Goal: Check status: Check status

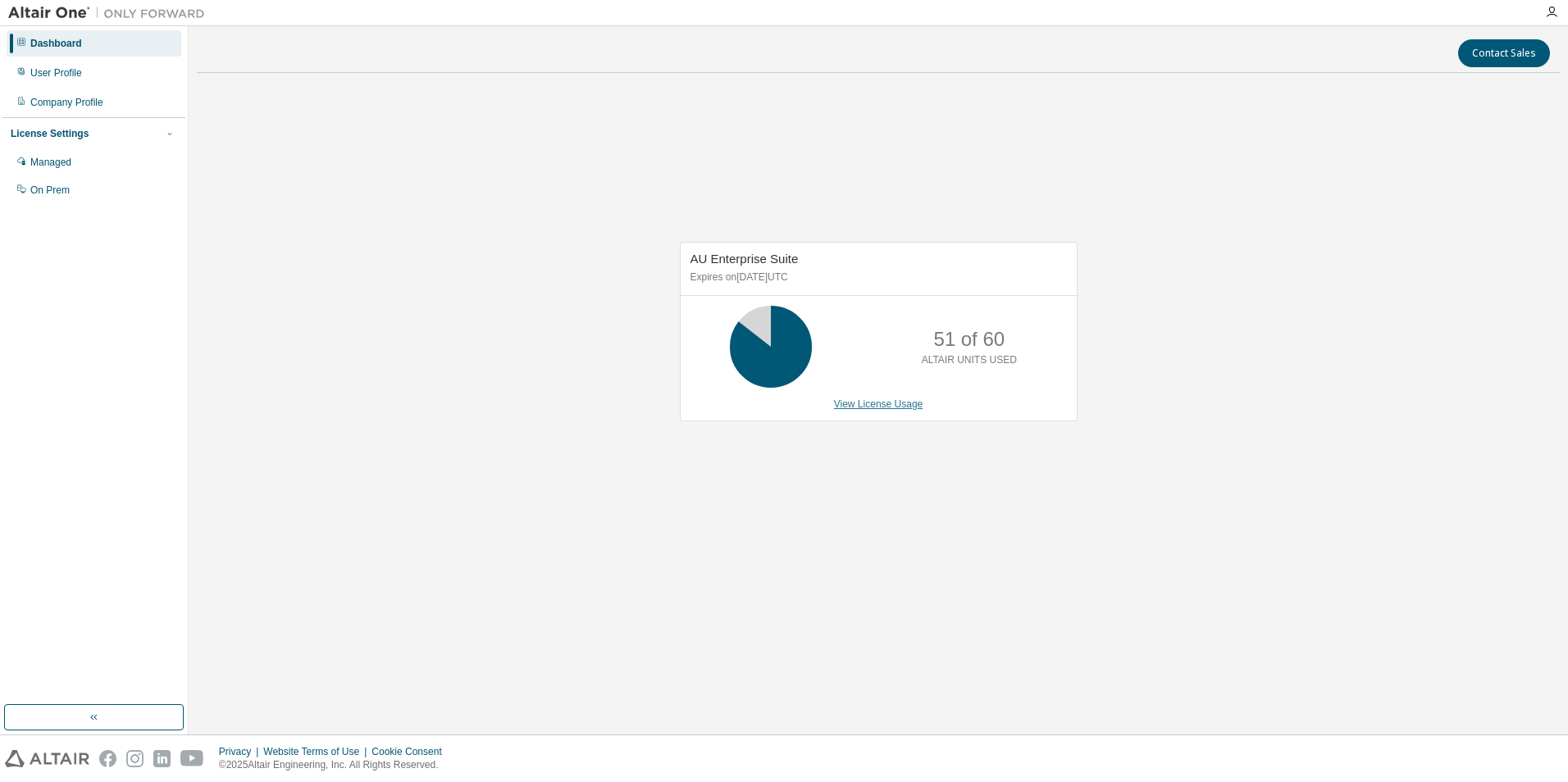
click at [893, 400] on link "View License Usage" at bounding box center [878, 403] width 89 height 11
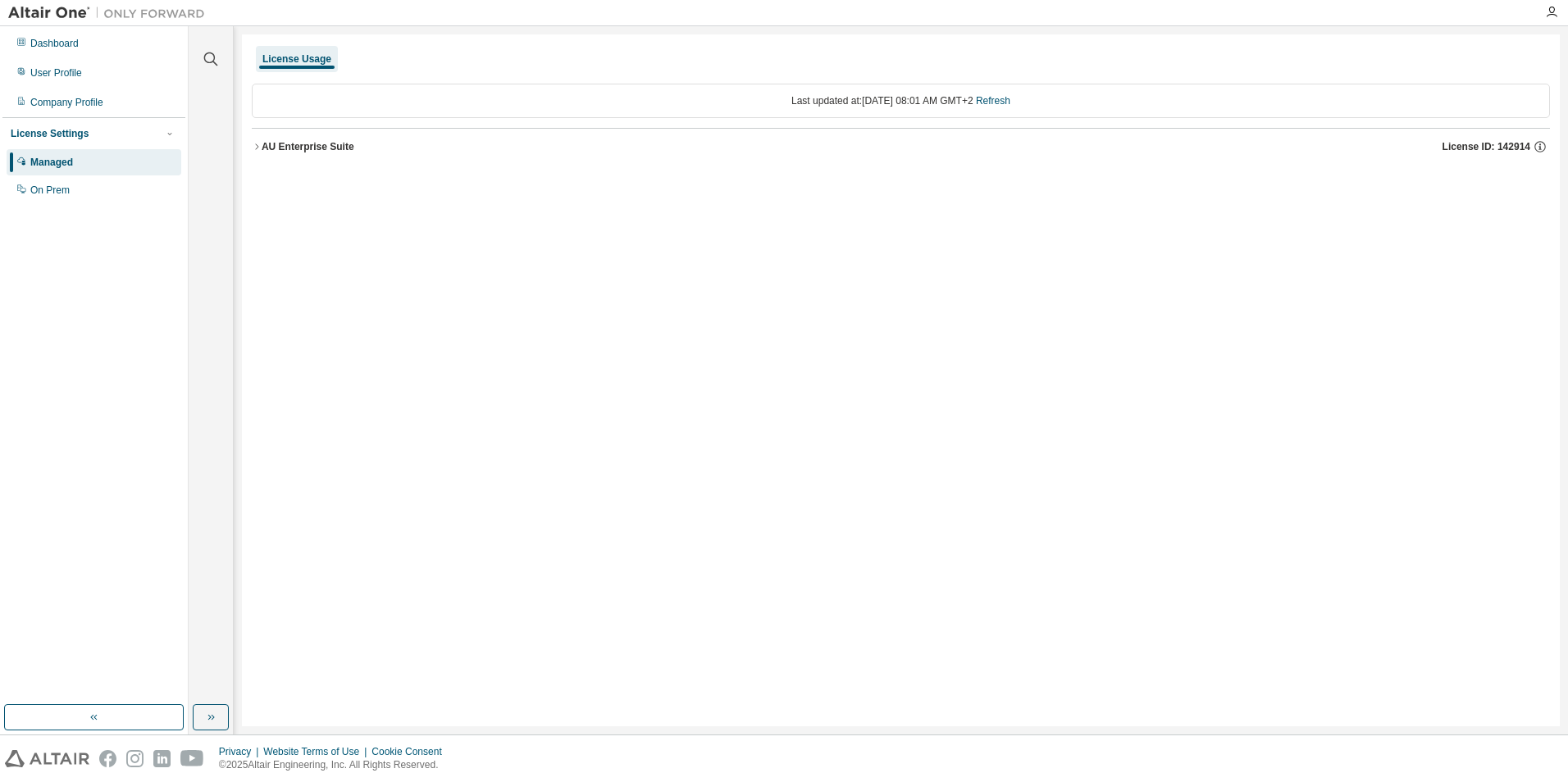
click at [269, 152] on div "AU Enterprise Suite" at bounding box center [307, 146] width 93 height 13
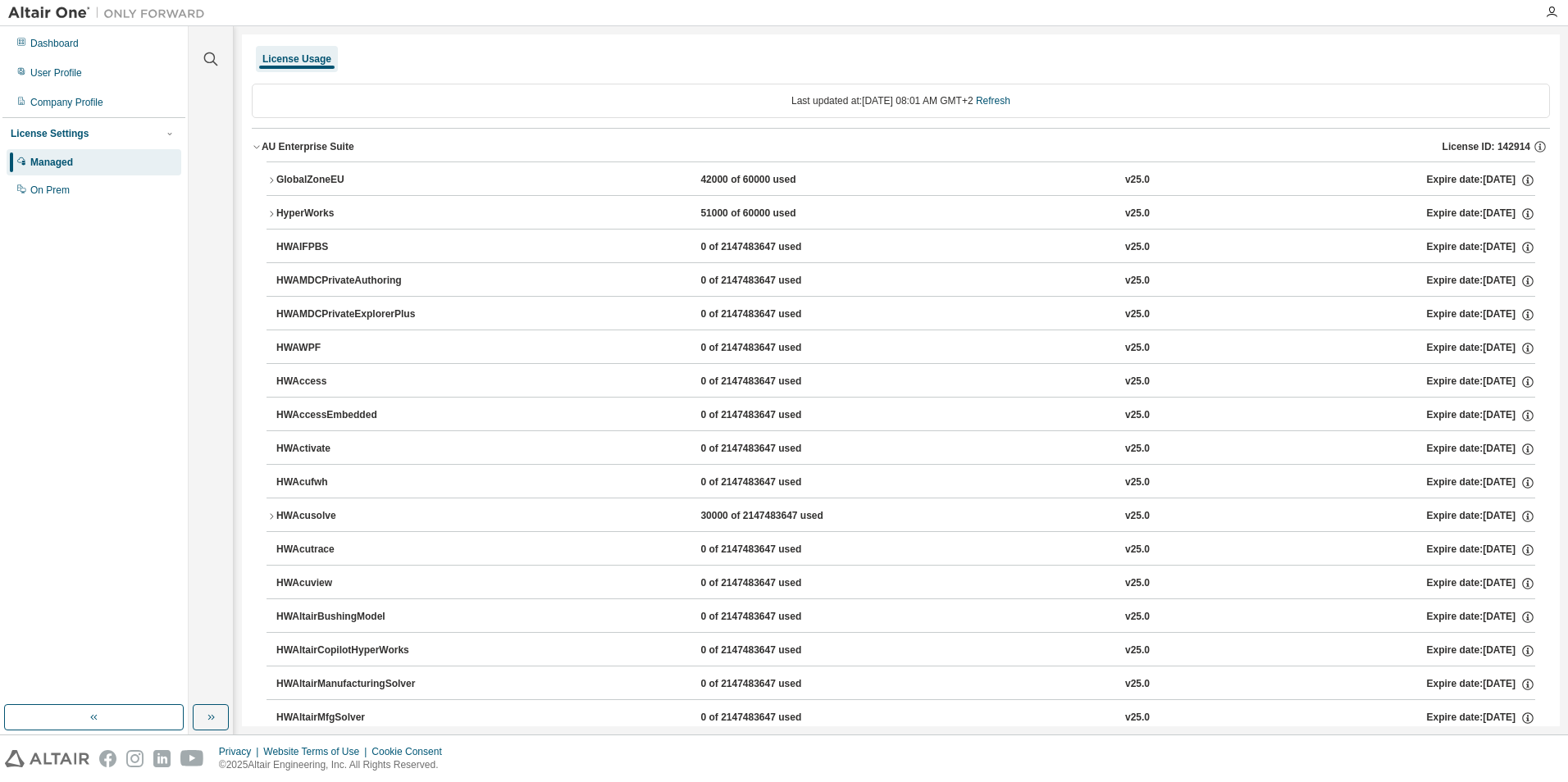
click at [285, 214] on div "HyperWorks" at bounding box center [350, 214] width 147 height 14
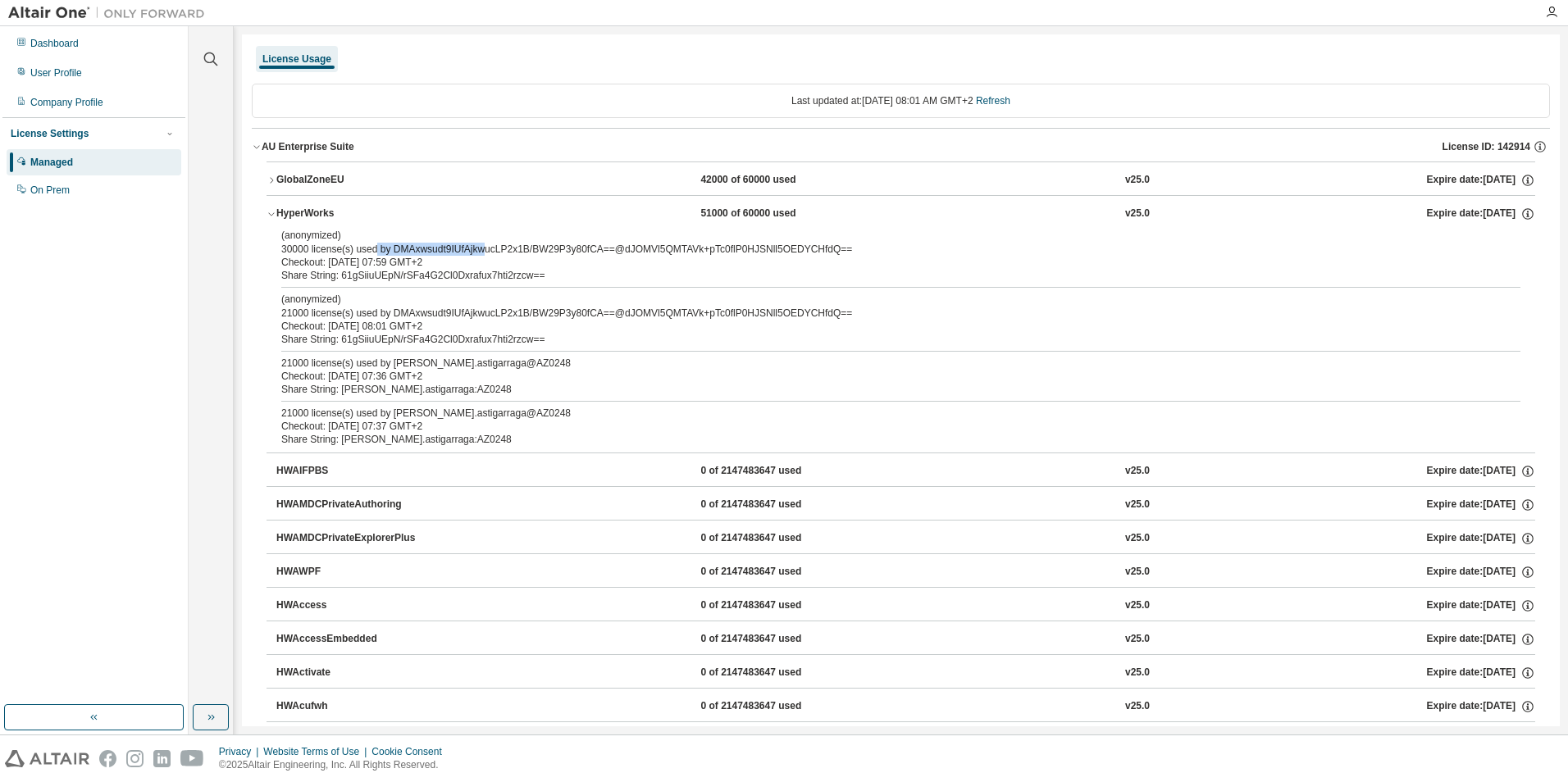
drag, startPoint x: 478, startPoint y: 252, endPoint x: 339, endPoint y: 246, distance: 139.1
click at [339, 246] on div "(anonymized) 30000 license(s) used by DMAxwsudt9IUfAjkwucLP2x1B/BW29P3y80fCA==@…" at bounding box center [880, 243] width 1199 height 27
drag, startPoint x: 339, startPoint y: 246, endPoint x: 325, endPoint y: 246, distance: 14.0
click at [325, 246] on div "(anonymized) 30000 license(s) used by DMAxwsudt9IUfAjkwucLP2x1B/BW29P3y80fCA==@…" at bounding box center [880, 243] width 1199 height 27
